Goal: Navigation & Orientation: Find specific page/section

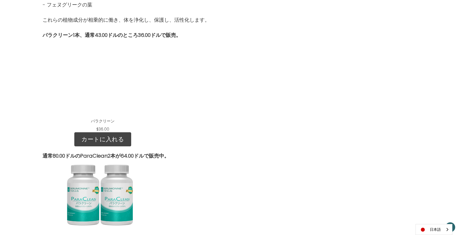
scroll to position [619, 0]
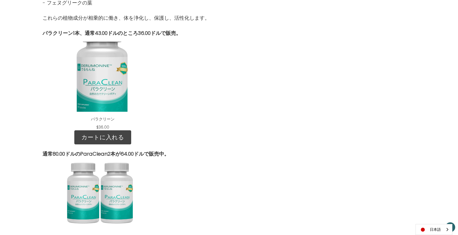
click at [266, 85] on div at bounding box center [229, 83] width 126 height 93
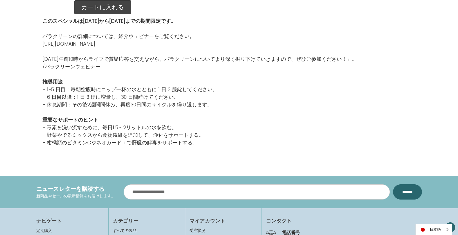
scroll to position [1013, 0]
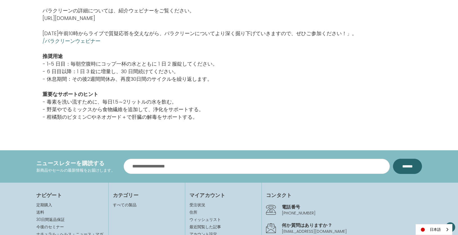
click at [77, 40] on link "/パラクリーンウェビナー" at bounding box center [72, 40] width 58 height 7
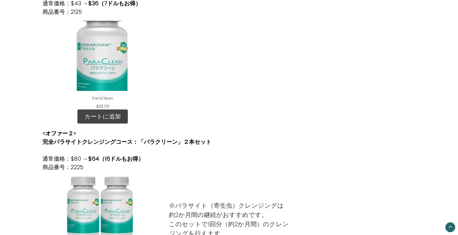
scroll to position [225, 0]
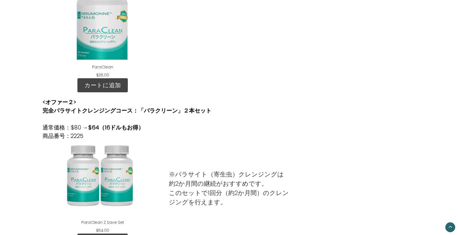
click at [300, 121] on div "<オファー２> 完全パラサイトクレンジングコース：「パラクリーン」２本セット 通常価格：$80 → $64（16ドルもお得） 商品番号：2225" at bounding box center [229, 119] width 373 height 42
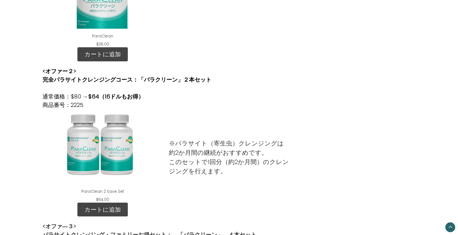
scroll to position [244, 0]
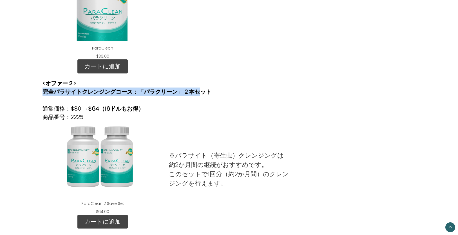
drag, startPoint x: 43, startPoint y: 91, endPoint x: 203, endPoint y: 91, distance: 159.6
click at [203, 91] on strong "完全パラサイトクレンジングコース：「パラクリーン」２本セット" at bounding box center [127, 92] width 169 height 8
click at [144, 93] on strong "完全パラサイトクレンジングコース：「パラクリーン」２本セット" at bounding box center [127, 92] width 169 height 8
drag, startPoint x: 140, startPoint y: 91, endPoint x: 211, endPoint y: 90, distance: 70.1
click at [211, 90] on strong "完全パラサイトクレンジングコース：「パラクリーン」２本セット" at bounding box center [127, 92] width 169 height 8
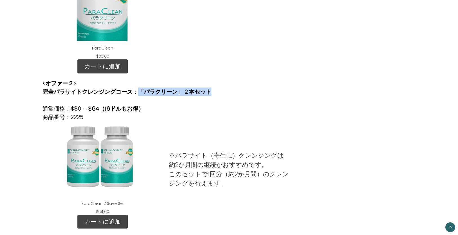
copy strong "「パラクリーン」２本セット"
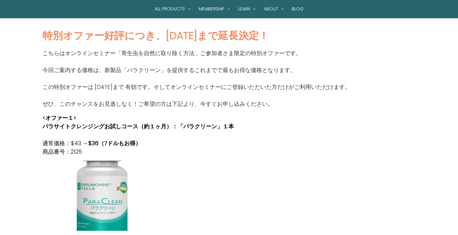
scroll to position [0, 0]
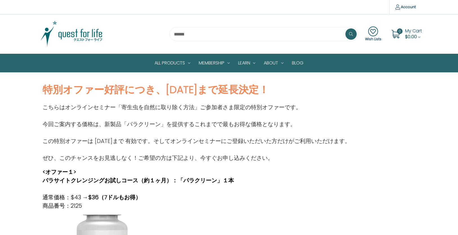
click at [68, 31] on img at bounding box center [71, 34] width 70 height 28
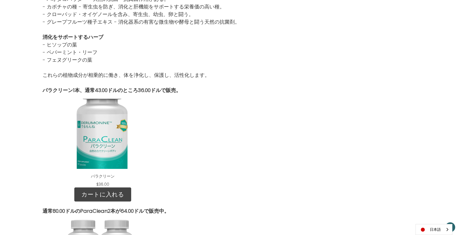
scroll to position [563, 0]
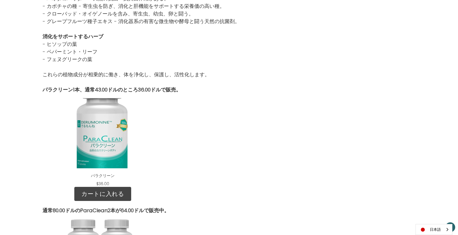
click at [228, 109] on div at bounding box center [229, 139] width 126 height 93
click at [144, 89] on strong "パラクリーン1本、通常43.00ドルのところ36.00ドルで販売。" at bounding box center [112, 89] width 138 height 7
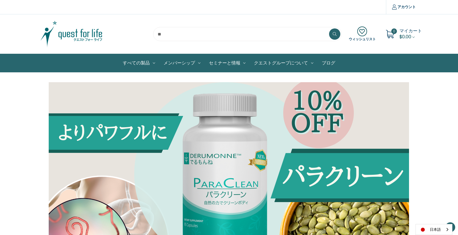
scroll to position [562, 0]
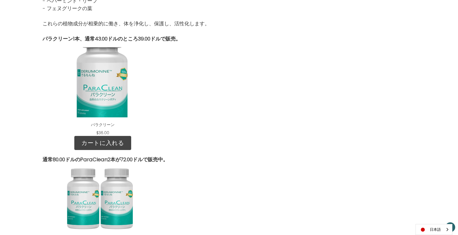
scroll to position [542, 0]
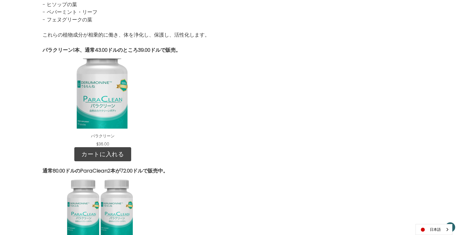
scroll to position [617, 0]
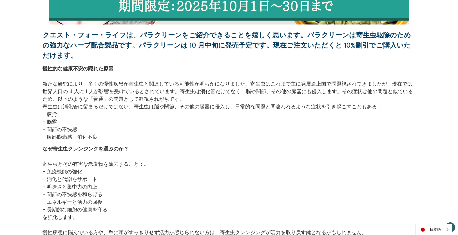
scroll to position [279, 0]
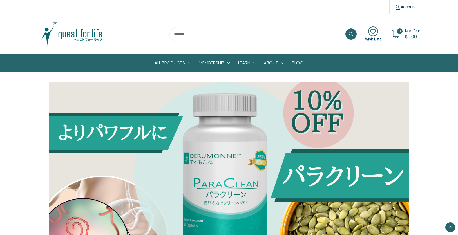
scroll to position [279, 0]
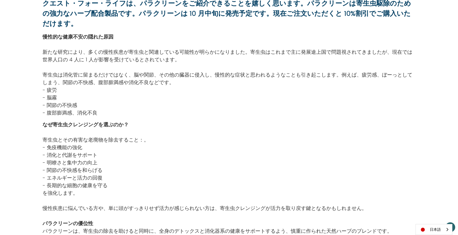
scroll to position [298, 0]
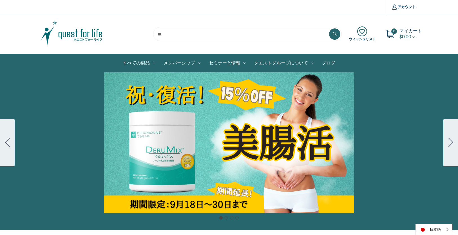
click at [445, 145] on button "Go to slide 2" at bounding box center [450, 142] width 15 height 47
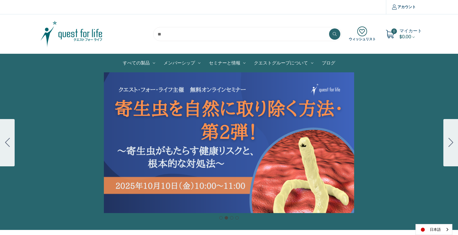
click at [148, 140] on div "Carousel Title Add a description for your carousel slide. You can use this to p…" at bounding box center [229, 142] width 458 height 141
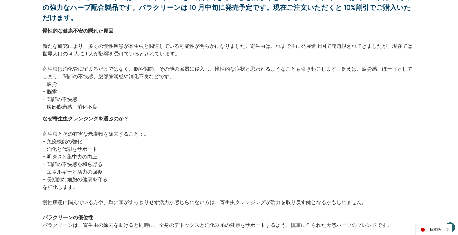
scroll to position [298, 0]
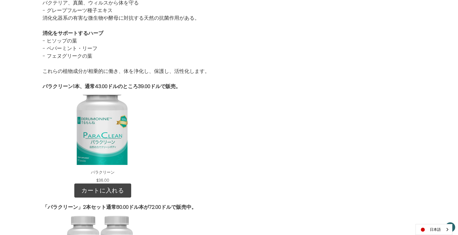
scroll to position [673, 0]
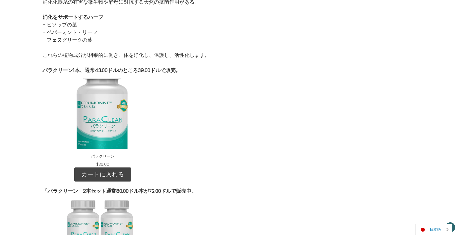
click at [427, 233] on link "日本語" at bounding box center [434, 229] width 36 height 10
click at [430, 219] on link "English" at bounding box center [431, 219] width 31 height 10
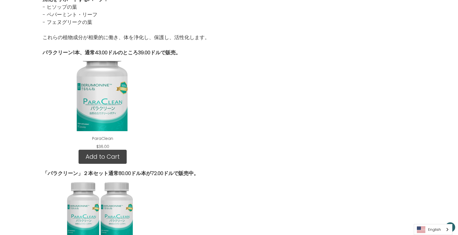
scroll to position [656, 0]
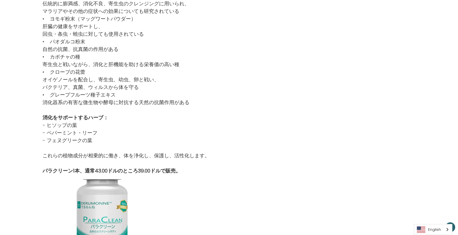
scroll to position [562, 0]
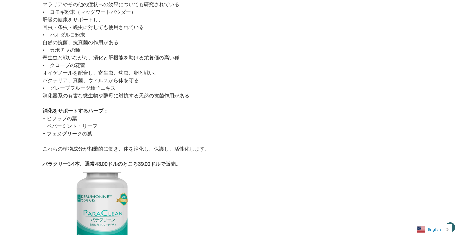
click at [434, 227] on link "English" at bounding box center [433, 229] width 38 height 10
click at [432, 220] on link "日本語" at bounding box center [428, 219] width 29 height 10
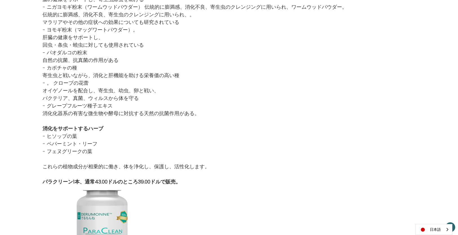
scroll to position [580, 0]
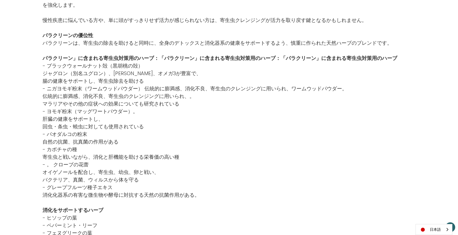
scroll to position [467, 0]
